Goal: Use online tool/utility: Utilize a website feature to perform a specific function

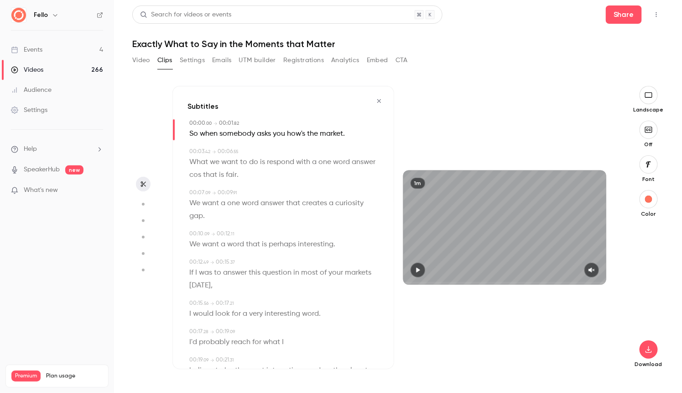
click at [379, 99] on icon "button" at bounding box center [379, 101] width 7 height 6
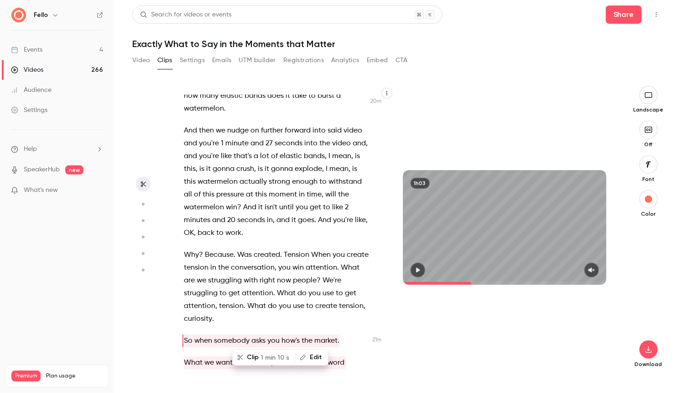
scroll to position [6188, 0]
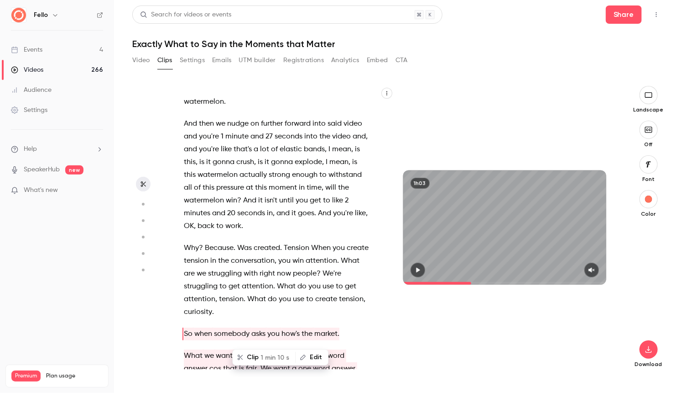
click at [259, 241] on span "created" at bounding box center [267, 247] width 26 height 13
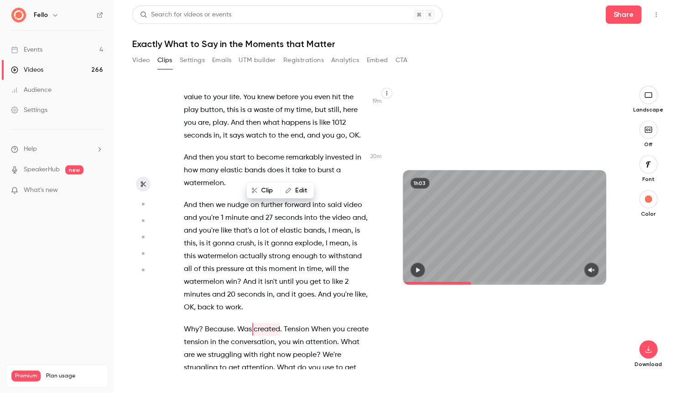
scroll to position [6102, 0]
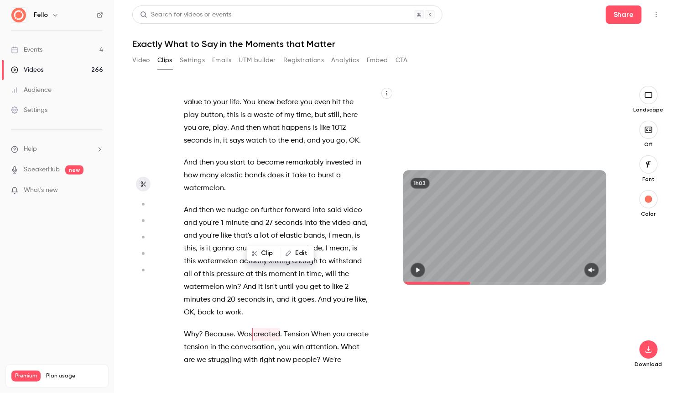
click at [272, 267] on span "moment" at bounding box center [283, 273] width 28 height 13
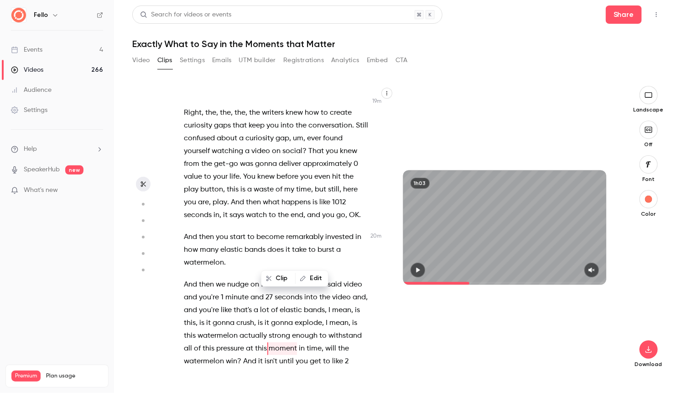
scroll to position [6017, 0]
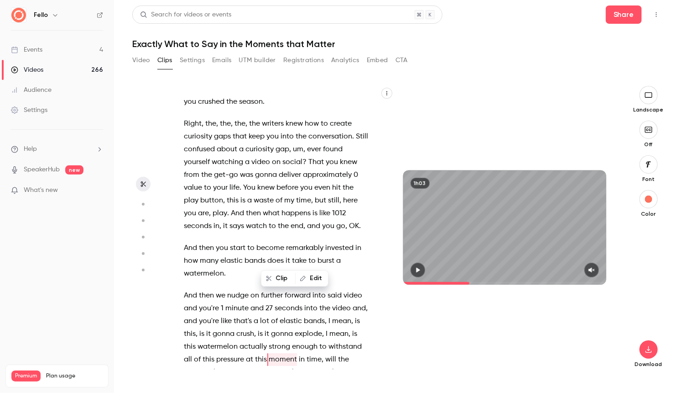
click at [388, 94] on icon "button" at bounding box center [386, 92] width 5 height 5
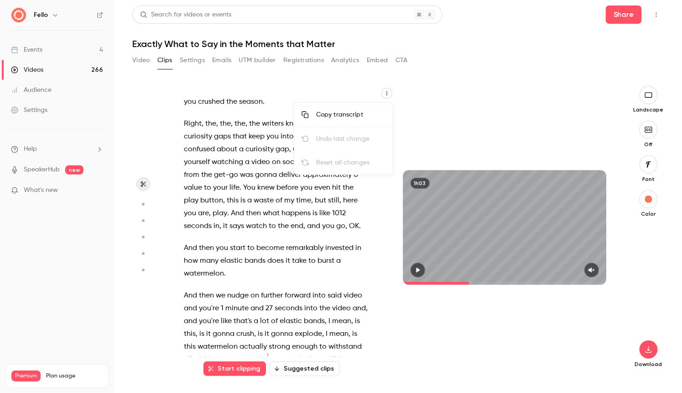
type input "******"
click at [414, 68] on div at bounding box center [341, 196] width 682 height 393
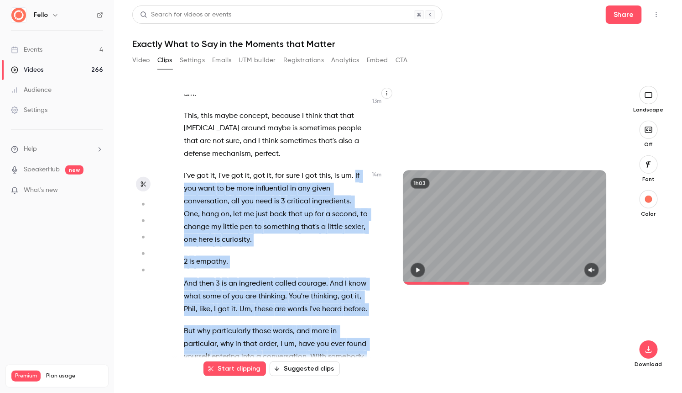
scroll to position [4282, 0]
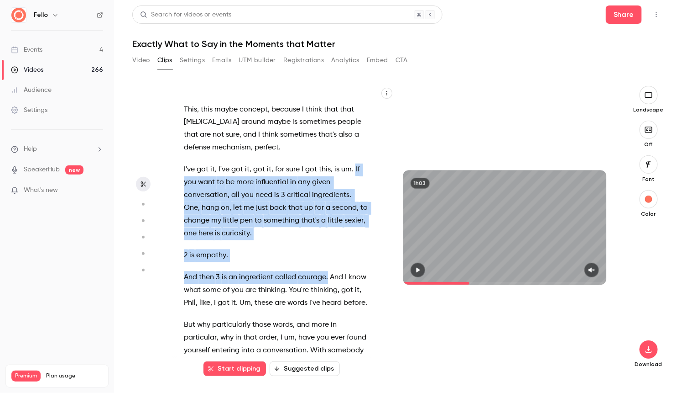
drag, startPoint x: 354, startPoint y: 175, endPoint x: 329, endPoint y: 191, distance: 29.8
click at [329, 191] on div "Is this , is this live ? Is this official ? Well I , I think so . I think they'…" at bounding box center [281, 232] width 217 height 274
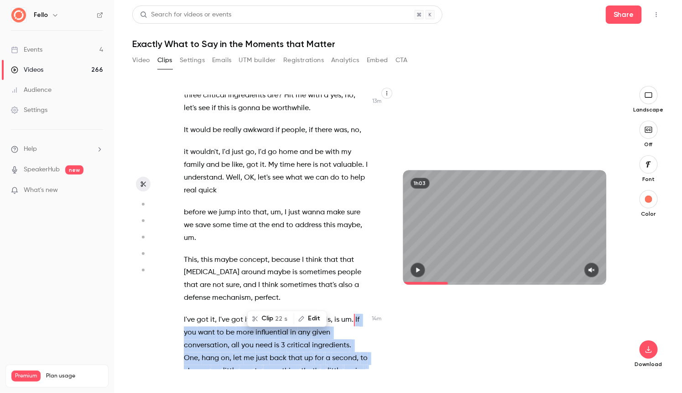
scroll to position [4130, 0]
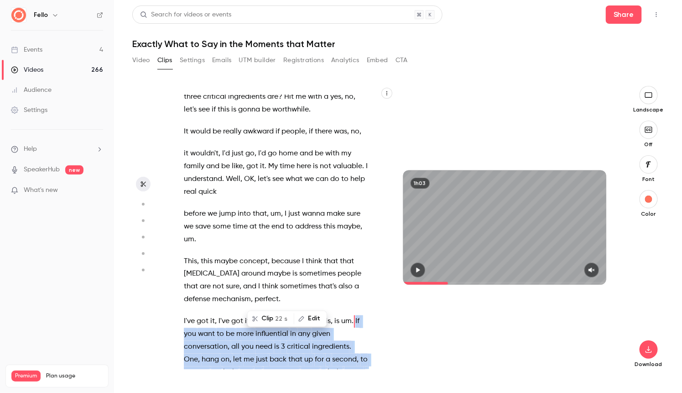
click at [273, 316] on button "Clip 22 s" at bounding box center [270, 318] width 45 height 15
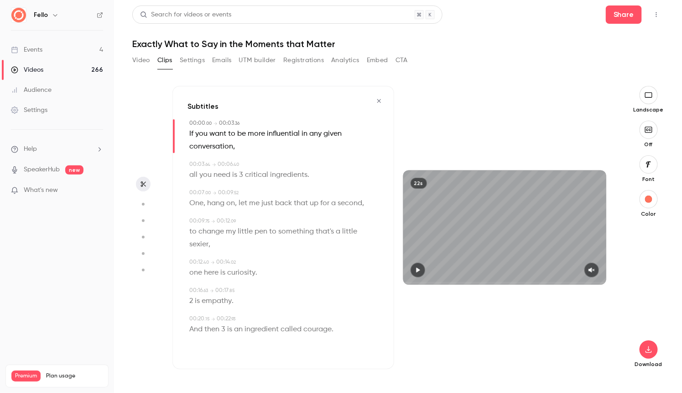
click at [651, 131] on icon "button" at bounding box center [650, 129] width 2 height 2
click at [190, 294] on span "2" at bounding box center [191, 300] width 4 height 13
type input "****"
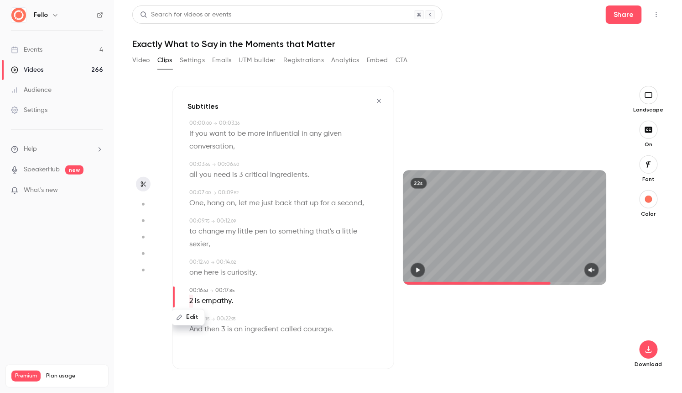
click at [194, 310] on button "Edit" at bounding box center [188, 317] width 31 height 15
type input "***"
click at [292, 311] on button "Replace" at bounding box center [279, 320] width 41 height 18
click at [225, 325] on span at bounding box center [226, 328] width 2 height 7
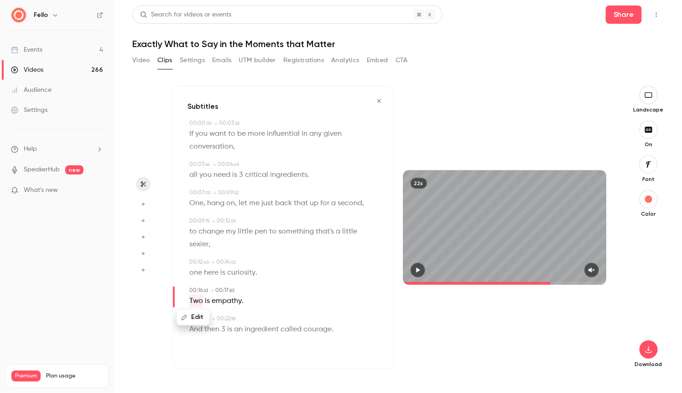
type input "****"
click at [224, 338] on button "Edit" at bounding box center [220, 345] width 31 height 15
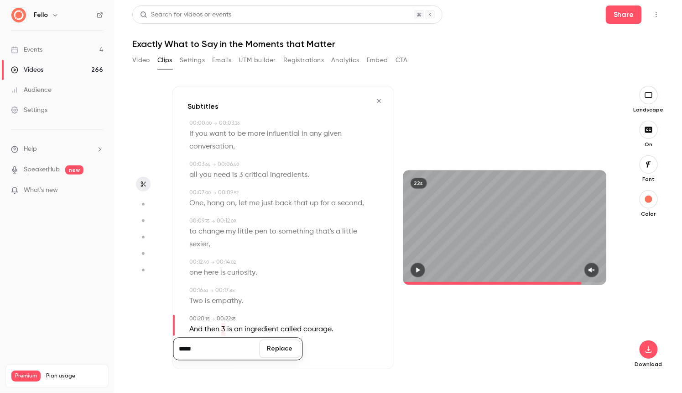
type input "*****"
click at [283, 340] on button "Replace" at bounding box center [279, 349] width 41 height 18
type input "****"
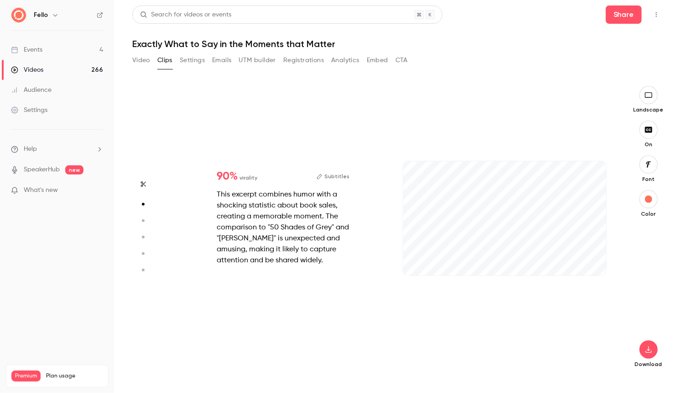
type input "*"
type input "****"
type input "*"
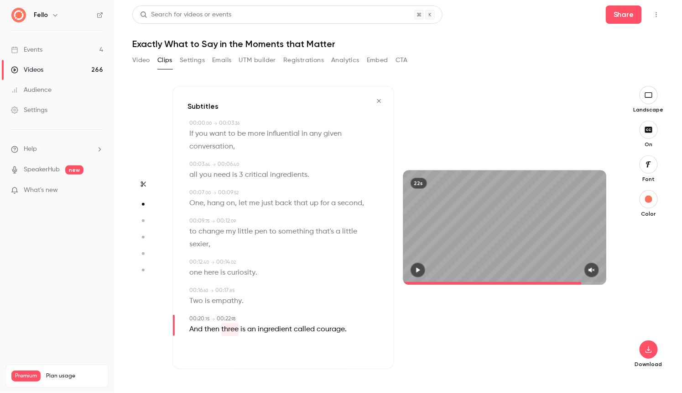
type input "****"
type input "*"
click at [651, 350] on icon "button" at bounding box center [649, 349] width 11 height 7
click at [614, 368] on span "Standard" at bounding box center [581, 365] width 105 height 10
click at [647, 129] on icon "button" at bounding box center [649, 129] width 10 height 7
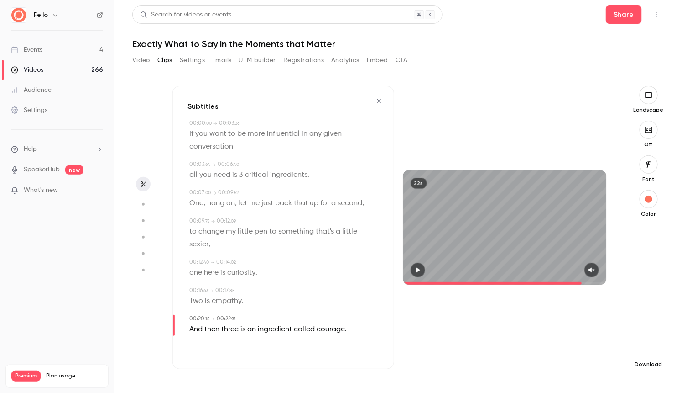
click at [651, 349] on icon "button" at bounding box center [649, 349] width 11 height 7
click at [607, 339] on span "High quality requires longer processing" at bounding box center [581, 340] width 104 height 9
click at [380, 100] on icon "button" at bounding box center [379, 101] width 7 height 6
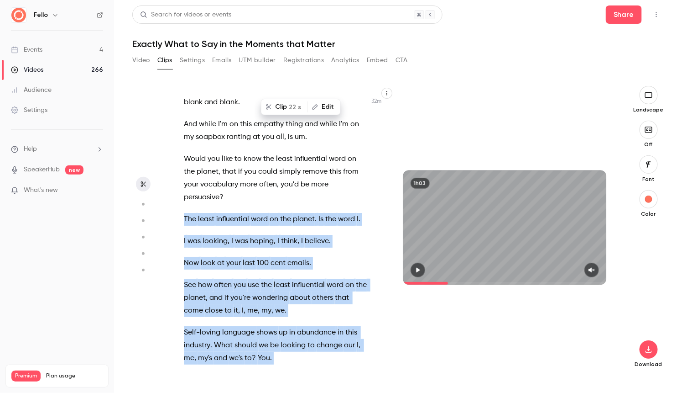
scroll to position [9781, 0]
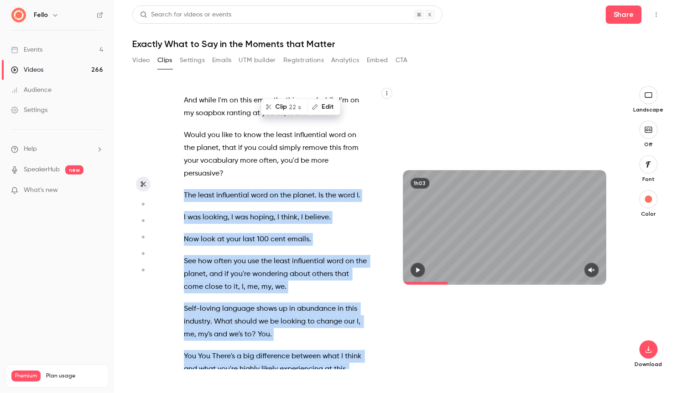
drag, startPoint x: 185, startPoint y: 236, endPoint x: 249, endPoint y: 240, distance: 64.0
click at [248, 240] on div "Is this , is this live ? Is this official ? Well I , I think so . I think they'…" at bounding box center [281, 232] width 217 height 274
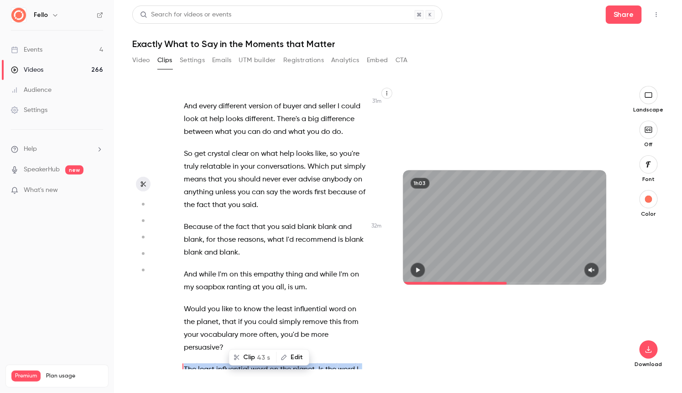
scroll to position [9604, 0]
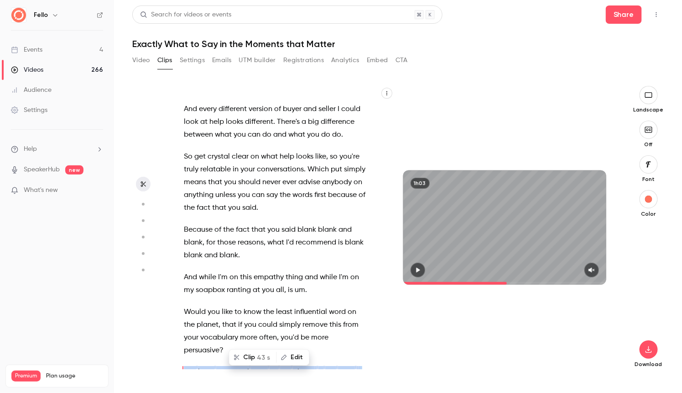
click at [252, 355] on button "Clip 43 s" at bounding box center [253, 357] width 46 height 15
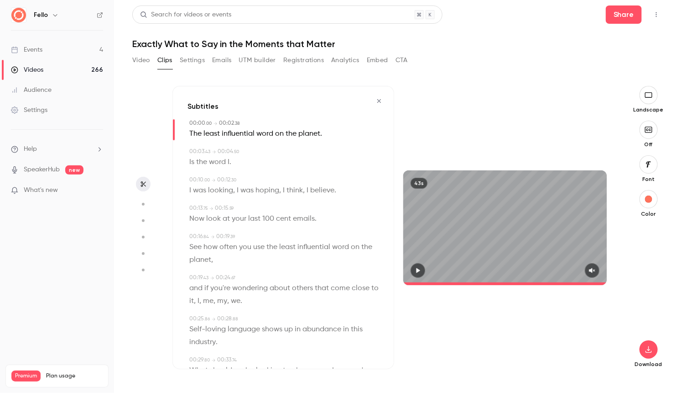
type input "*"
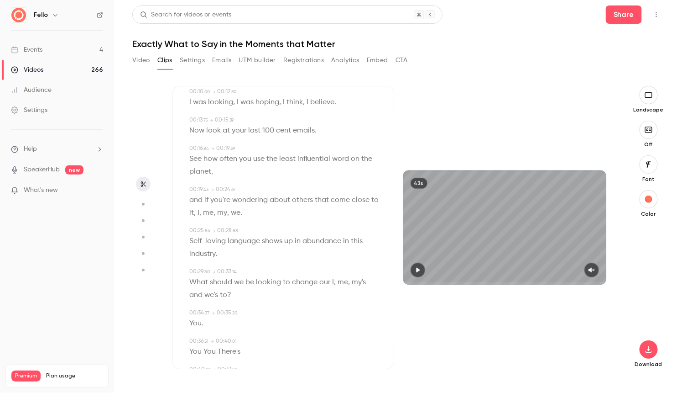
scroll to position [89, 0]
click at [652, 350] on icon "button" at bounding box center [649, 349] width 6 height 7
click at [578, 334] on span "Full HD" at bounding box center [581, 332] width 105 height 10
